Goal: Communication & Community: Ask a question

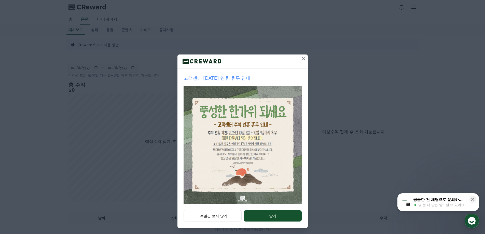
scroll to position [9, 0]
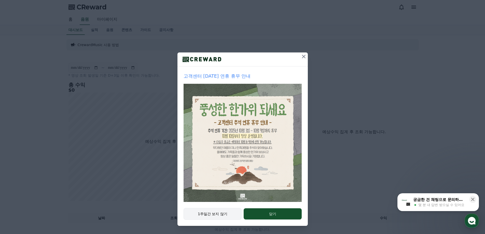
click at [223, 215] on button "1주일간 보지 않기" at bounding box center [213, 214] width 58 height 12
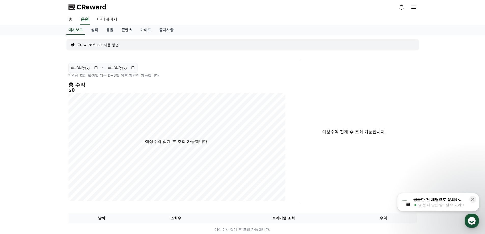
click at [124, 33] on link "콘텐츠" at bounding box center [126, 30] width 19 height 10
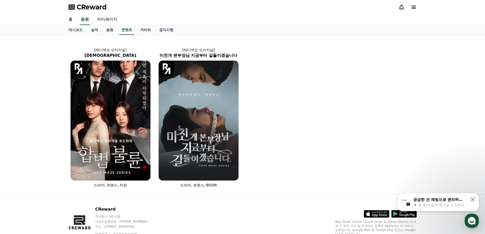
click at [139, 32] on link "가이드" at bounding box center [145, 30] width 19 height 10
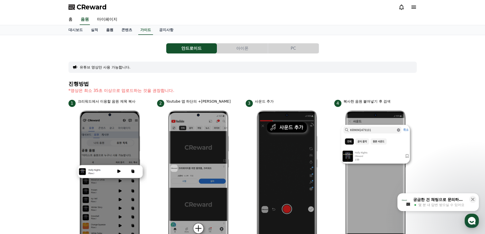
click at [103, 32] on link "음원" at bounding box center [109, 30] width 15 height 10
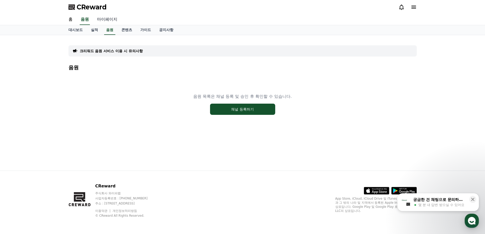
click at [99, 19] on link "마이페이지" at bounding box center [107, 19] width 29 height 11
select select "**********"
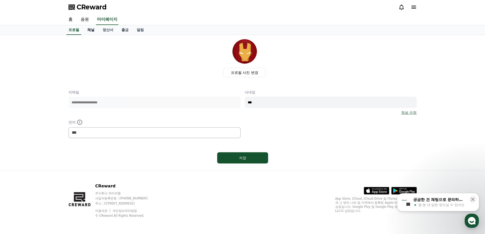
click at [93, 31] on link "채널" at bounding box center [90, 30] width 15 height 10
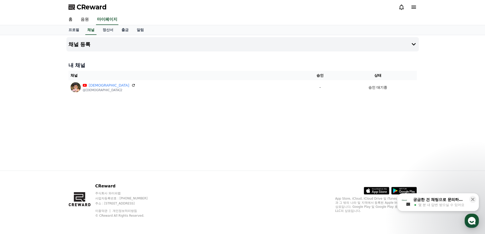
click at [450, 201] on div "궁금한 건 채팅으로 문의하세요" at bounding box center [439, 199] width 53 height 5
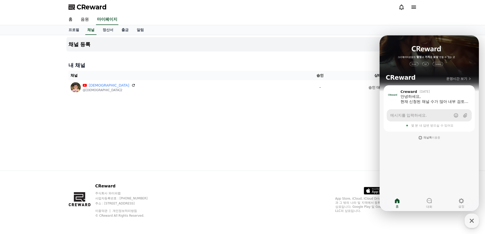
click at [420, 116] on span "메시지를 입력하세요." at bounding box center [408, 115] width 36 height 5
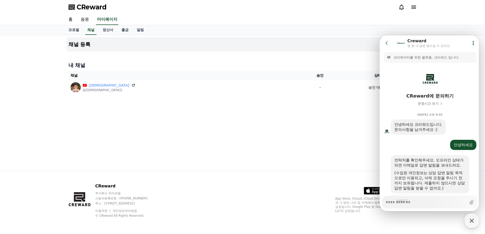
scroll to position [121, 0]
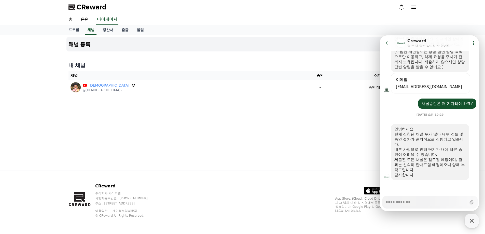
type textarea "*"
